Goal: Information Seeking & Learning: Learn about a topic

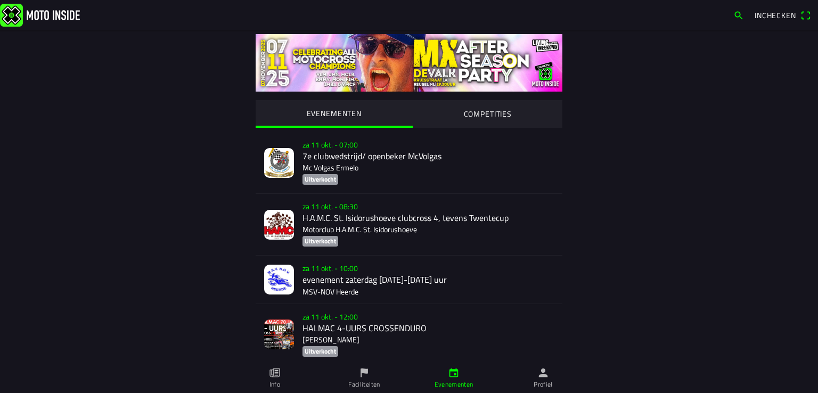
click at [401, 226] on div "za 11 okt. - 08:30 H.A.M.C. St. Isidorushoeve clubcross 4, tevens Twentecup Mot…" at bounding box center [428, 224] width 251 height 61
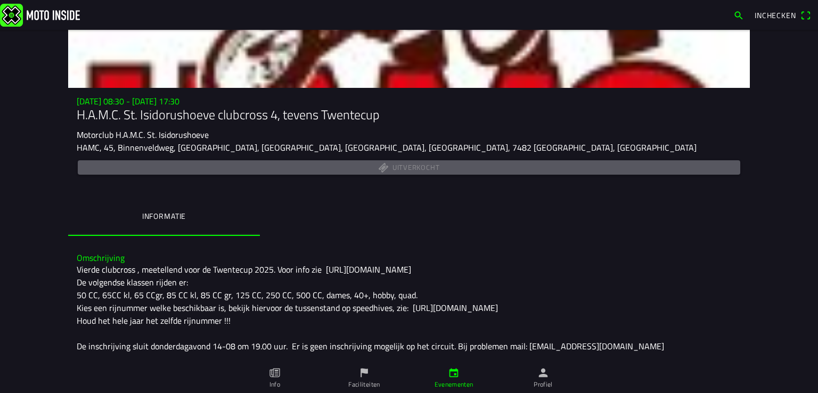
scroll to position [61, 0]
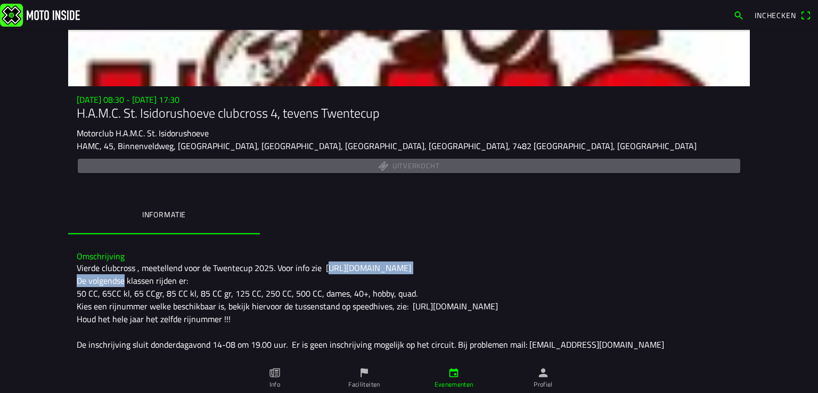
drag, startPoint x: 443, startPoint y: 266, endPoint x: 321, endPoint y: 267, distance: 121.5
click at [321, 267] on div "Vierde clubcross , meetellend voor de Twentecup 2025. Voor info zie [URL][DOMAI…" at bounding box center [409, 351] width 665 height 179
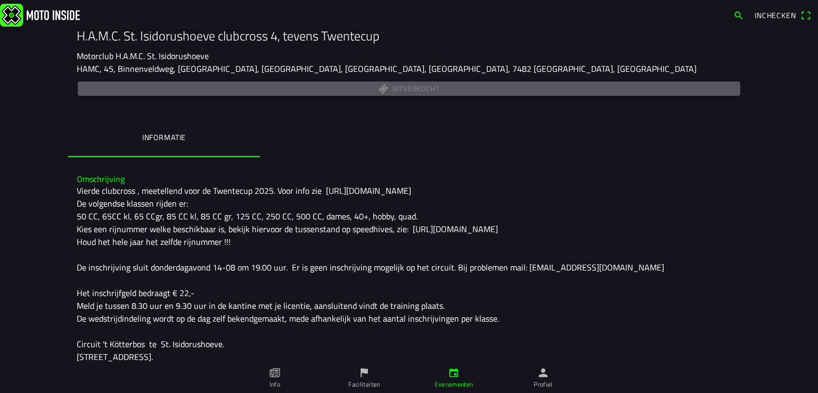
scroll to position [141, 0]
